Goal: Task Accomplishment & Management: Manage account settings

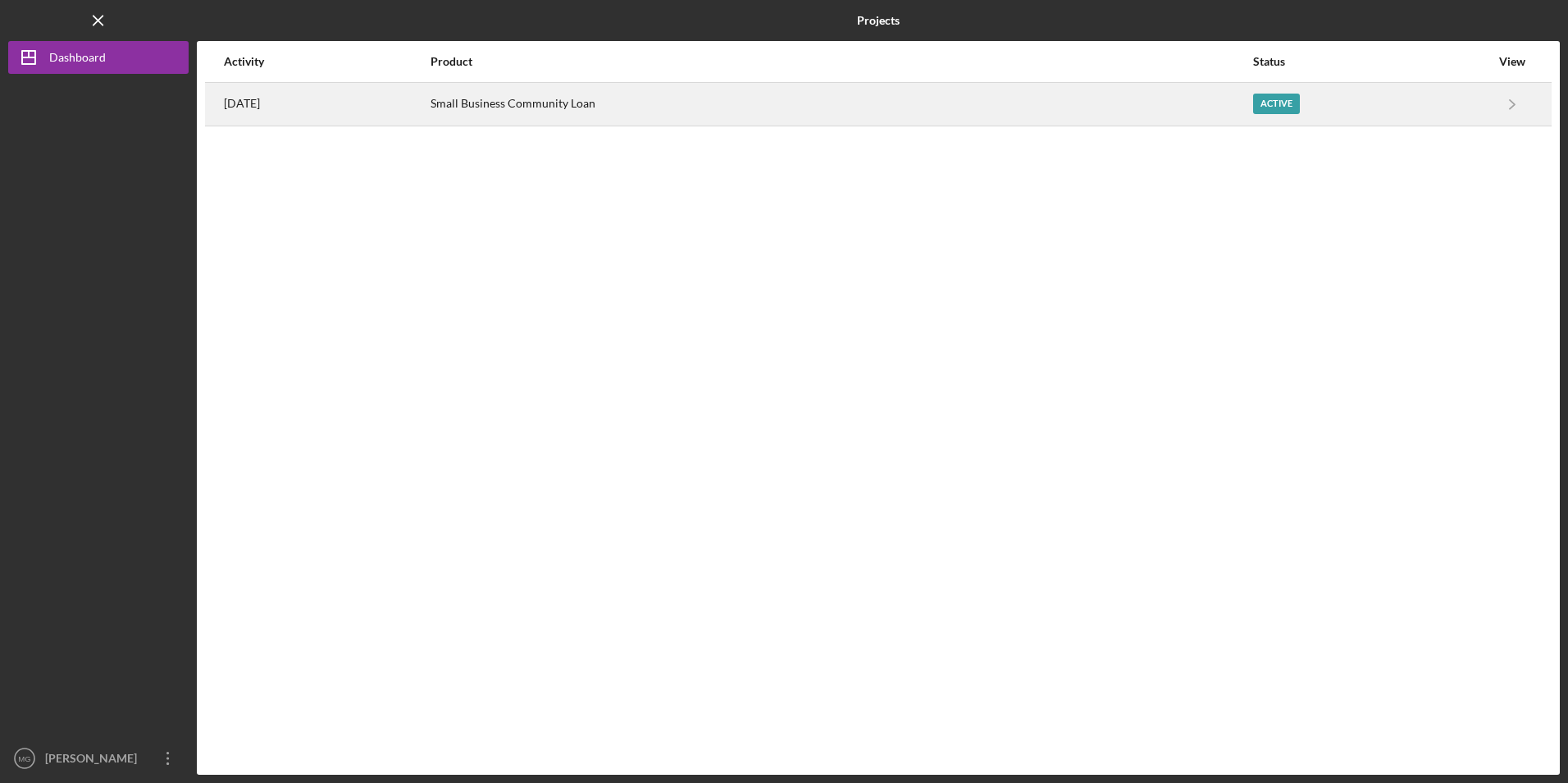
click at [253, 97] on time "[DATE]" at bounding box center [242, 103] width 36 height 13
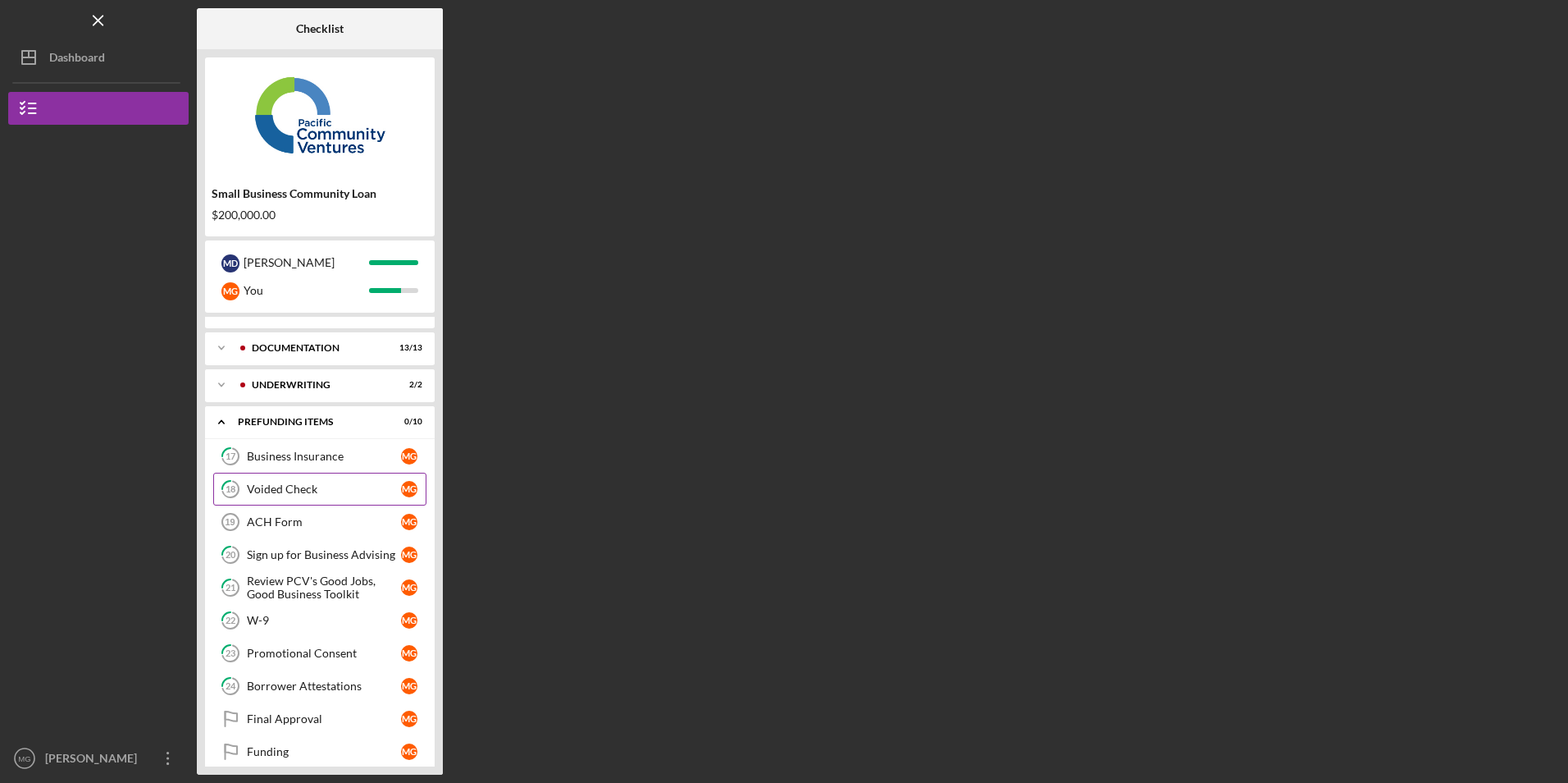
scroll to position [40, 0]
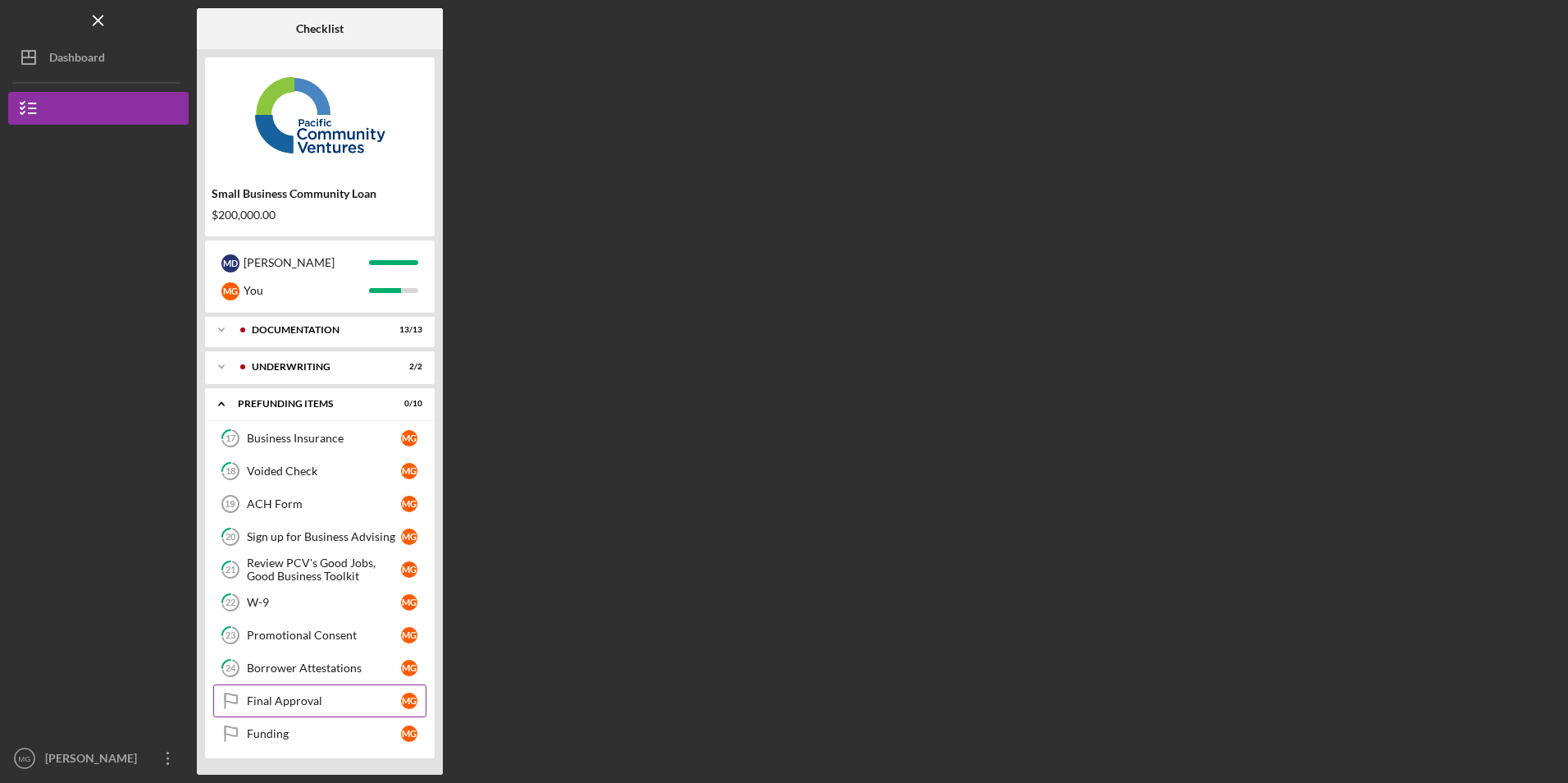
click at [304, 704] on div "Final Approval" at bounding box center [324, 701] width 154 height 13
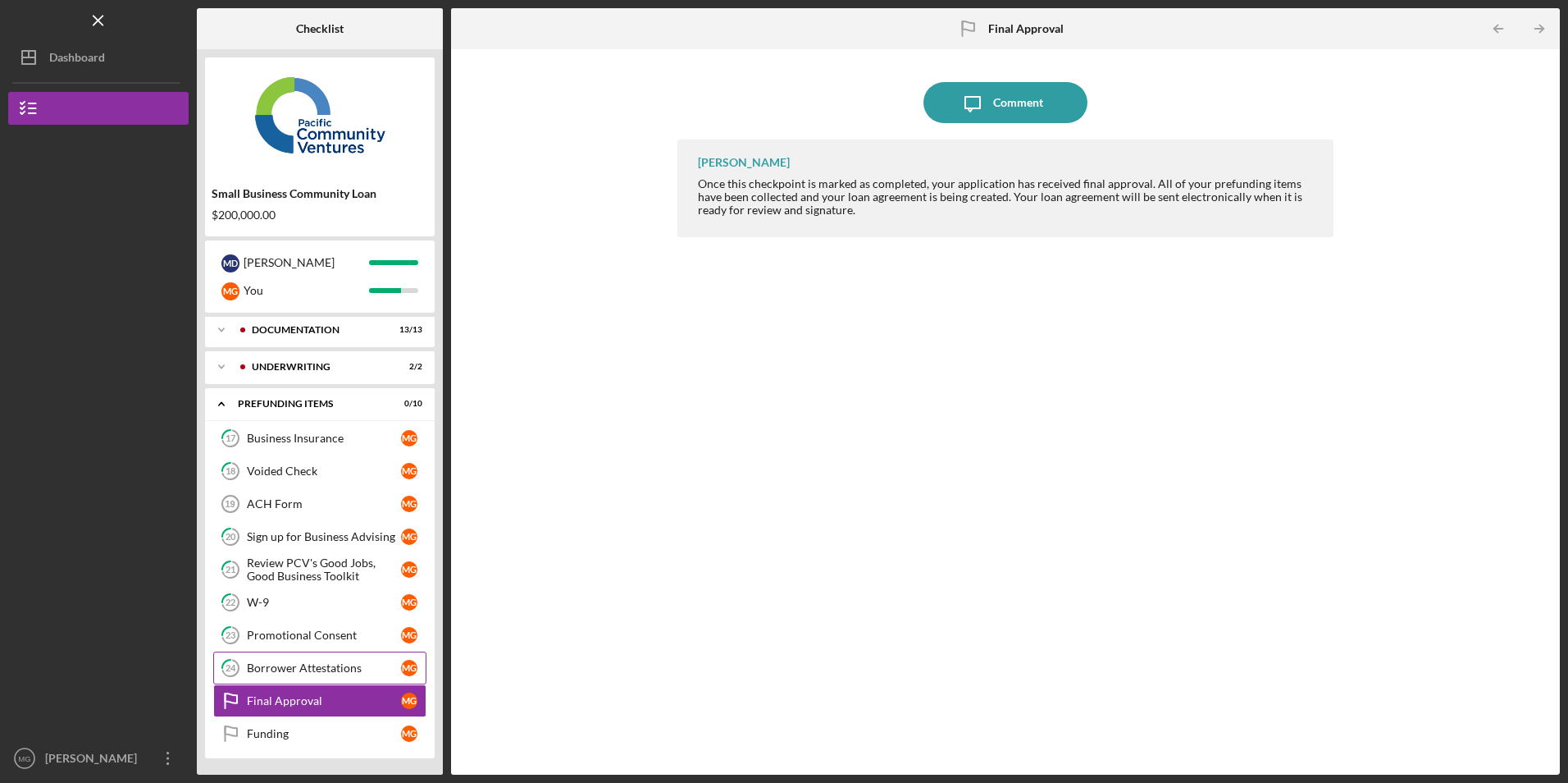
click at [302, 667] on div "Borrower Attestations" at bounding box center [324, 668] width 154 height 13
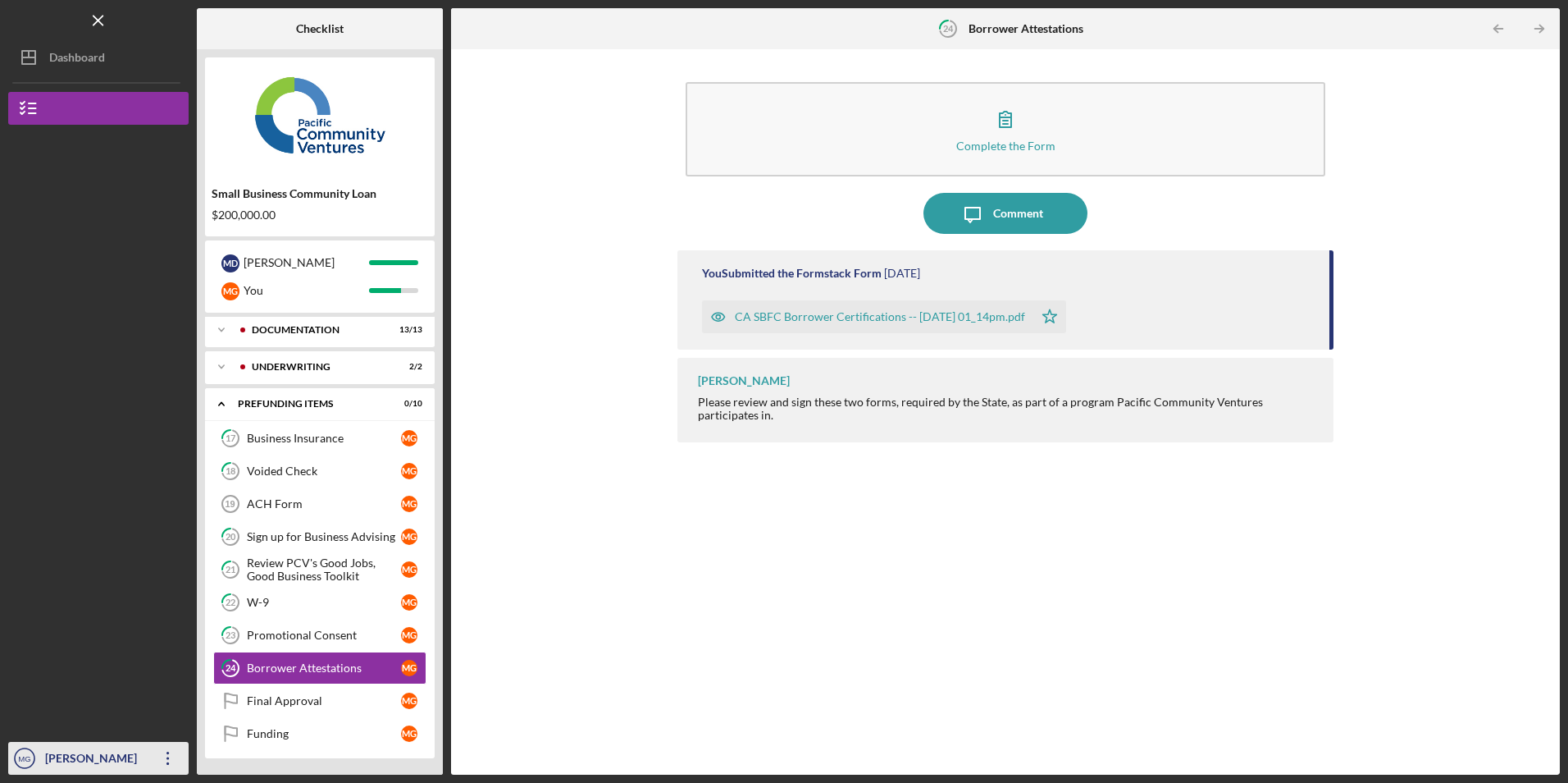
drag, startPoint x: 161, startPoint y: 763, endPoint x: 150, endPoint y: 721, distance: 43.4
click at [161, 761] on icon "Icon/Overflow" at bounding box center [168, 758] width 41 height 41
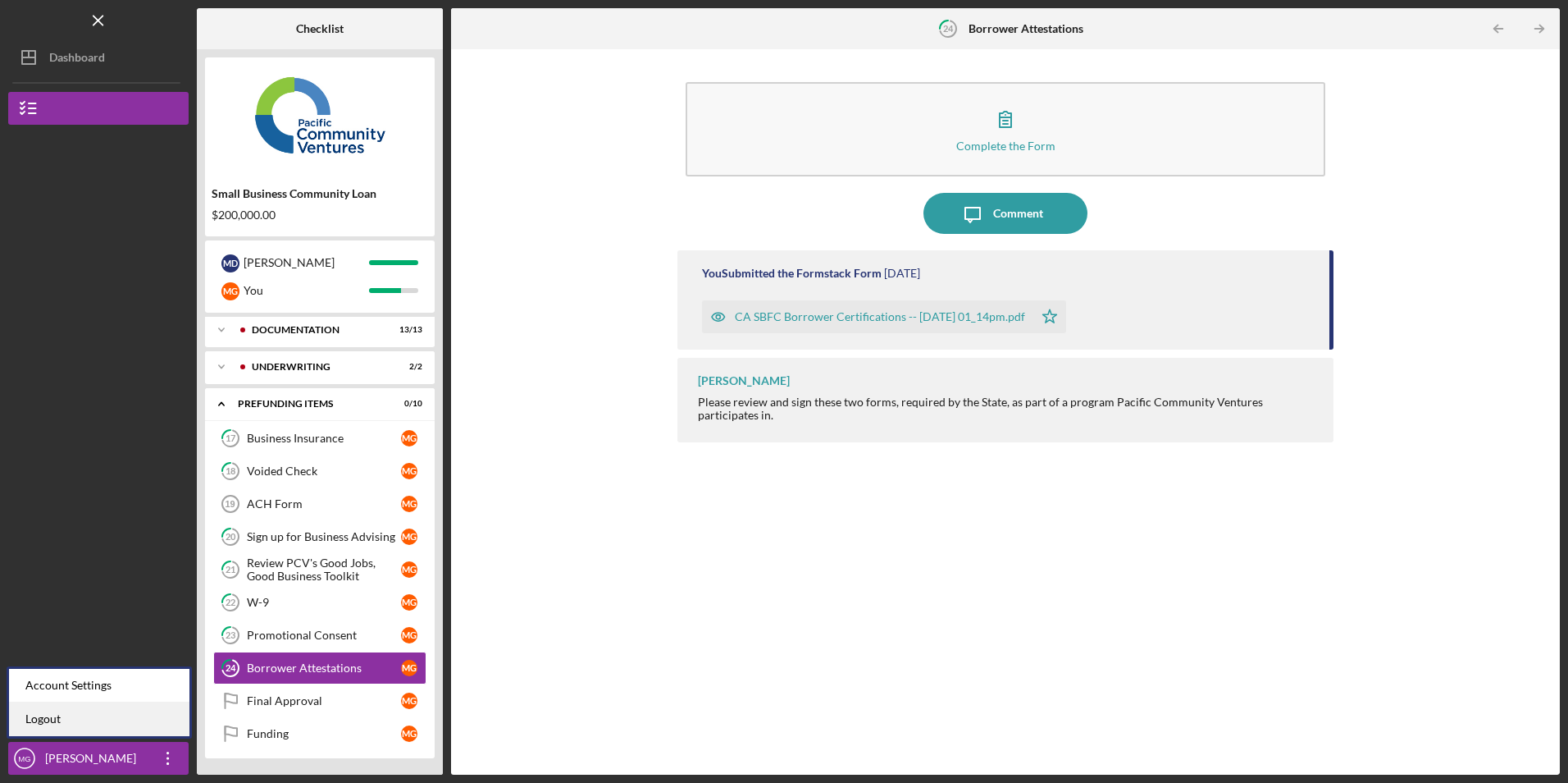
click at [138, 713] on link "Logout" at bounding box center [99, 719] width 180 height 34
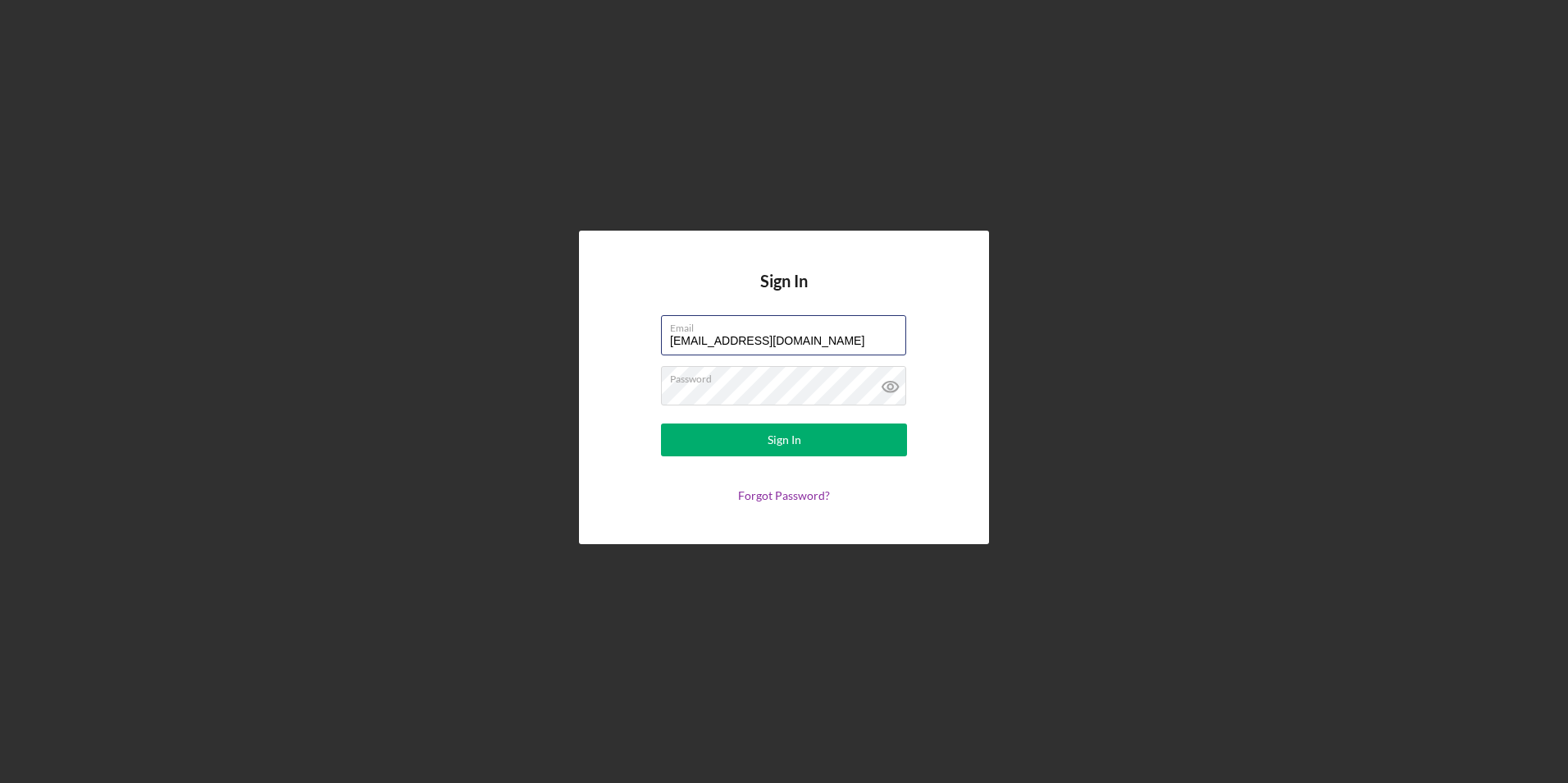
drag, startPoint x: 794, startPoint y: 338, endPoint x: 518, endPoint y: 307, distance: 277.7
click at [518, 307] on div "Sign In Email [EMAIL_ADDRESS][DOMAIN_NAME] Password Sign In Forgot Password?" at bounding box center [784, 387] width 1552 height 775
type input "[PERSON_NAME][EMAIL_ADDRESS][DOMAIN_NAME]"
click at [725, 440] on button "Sign In" at bounding box center [784, 440] width 246 height 33
